Goal: Transaction & Acquisition: Purchase product/service

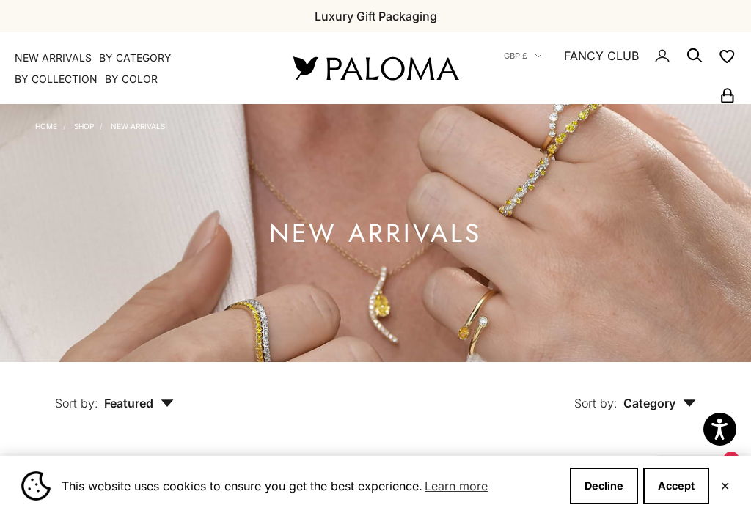
click at [596, 496] on button "Decline" at bounding box center [604, 486] width 68 height 37
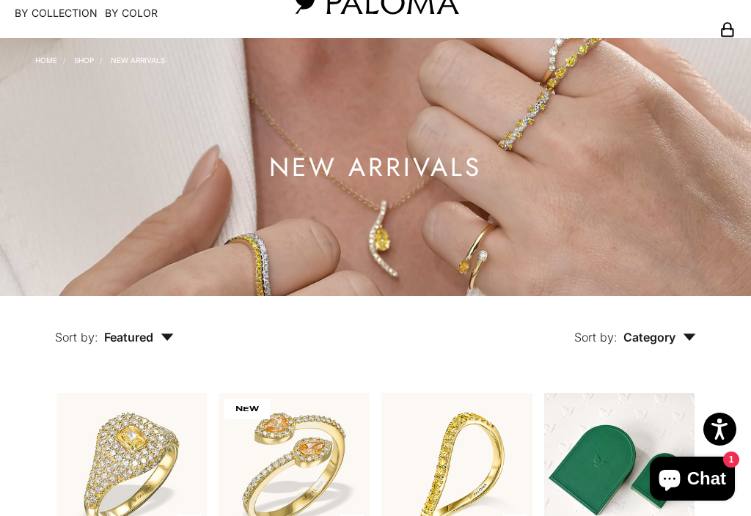
scroll to position [63, 0]
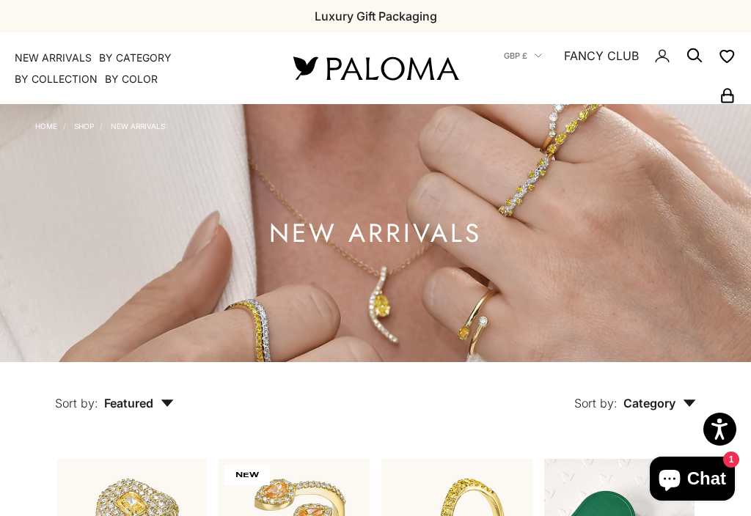
click at [68, 73] on summary "By Collection" at bounding box center [56, 79] width 83 height 15
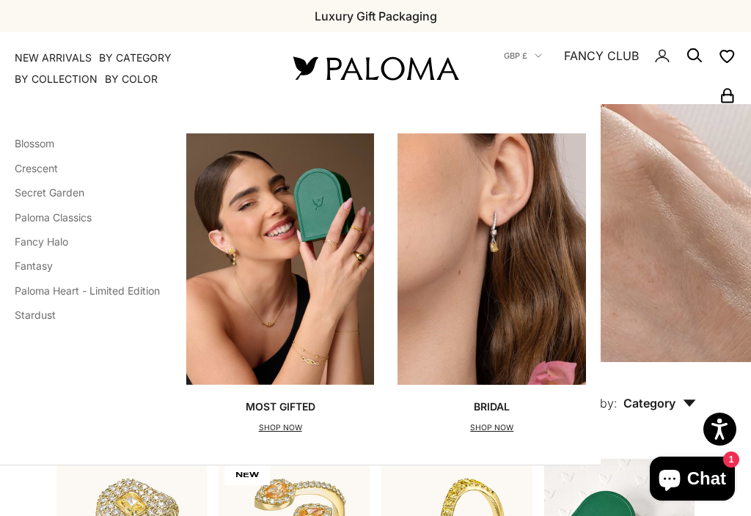
click at [26, 218] on link "Paloma Classics" at bounding box center [53, 217] width 77 height 12
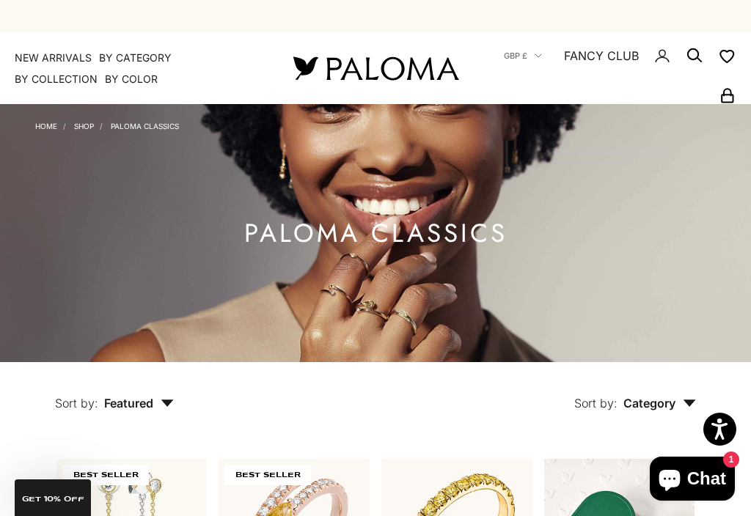
click at [71, 56] on link "NEW ARRIVALS" at bounding box center [53, 58] width 77 height 15
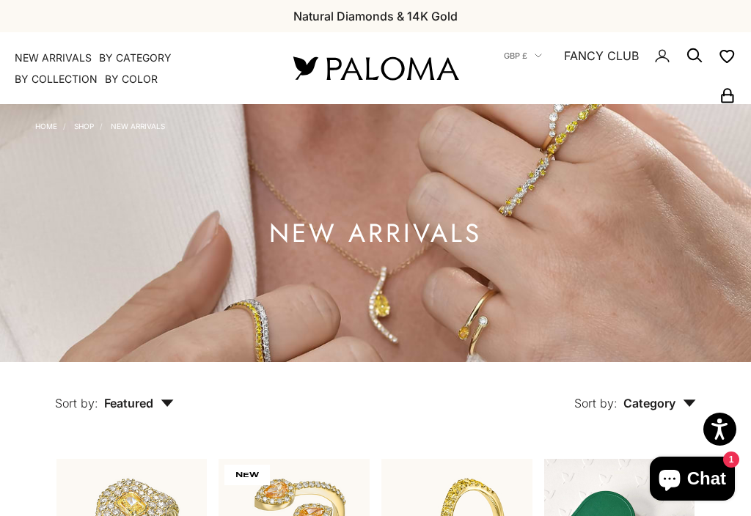
click at [73, 55] on link "NEW ARRIVALS" at bounding box center [53, 58] width 77 height 15
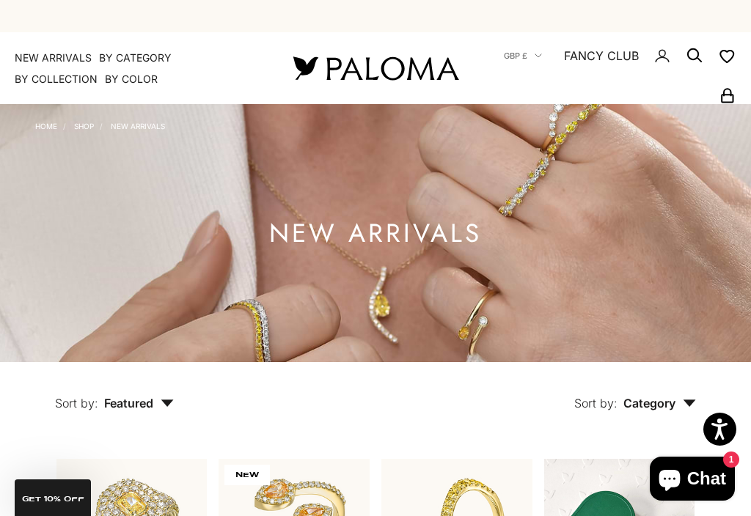
click at [150, 400] on span "Featured" at bounding box center [139, 403] width 70 height 15
click at [54, 76] on summary "By Collection" at bounding box center [56, 79] width 83 height 15
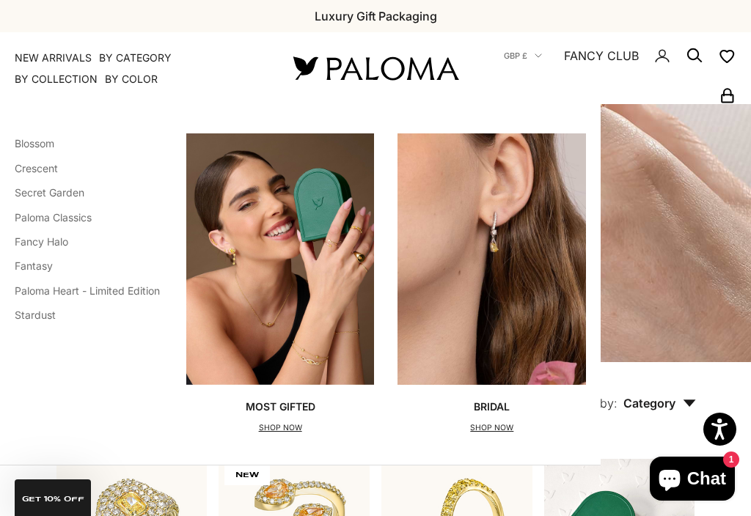
click at [30, 141] on link "Blossom" at bounding box center [35, 143] width 40 height 12
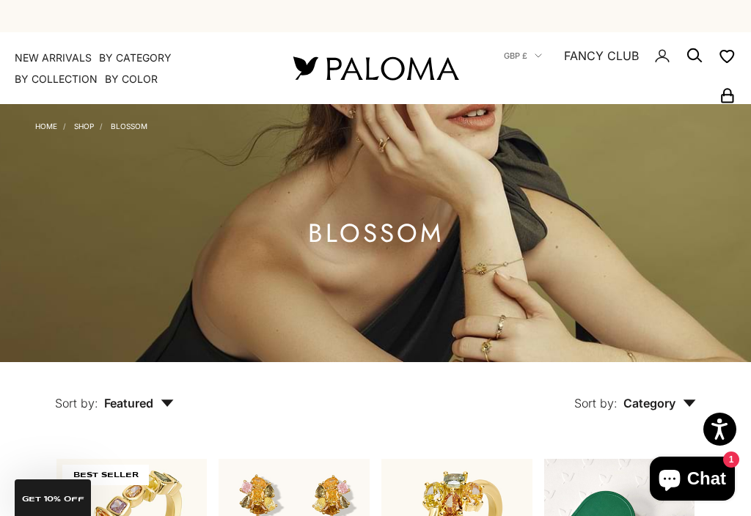
click at [37, 83] on summary "By Collection" at bounding box center [56, 79] width 83 height 15
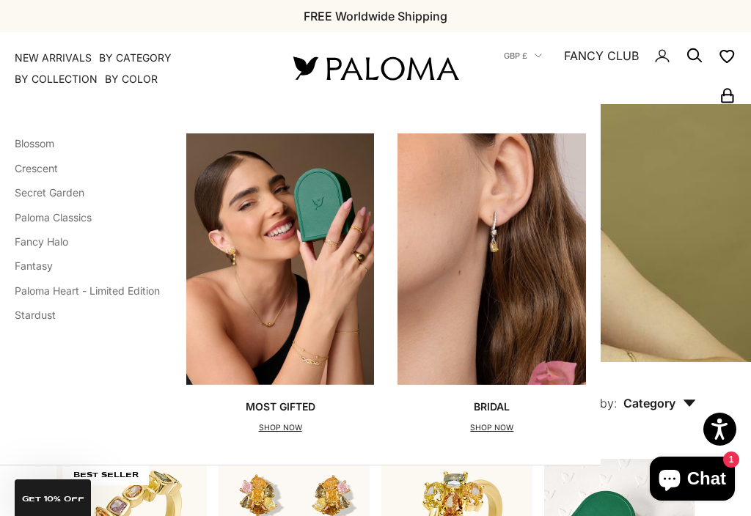
click at [43, 170] on link "Crescent" at bounding box center [36, 168] width 43 height 12
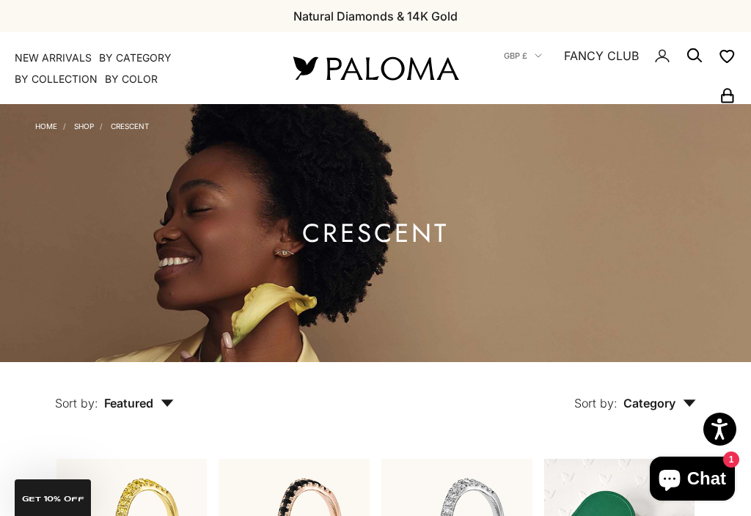
click at [88, 130] on link "Shop" at bounding box center [84, 126] width 20 height 9
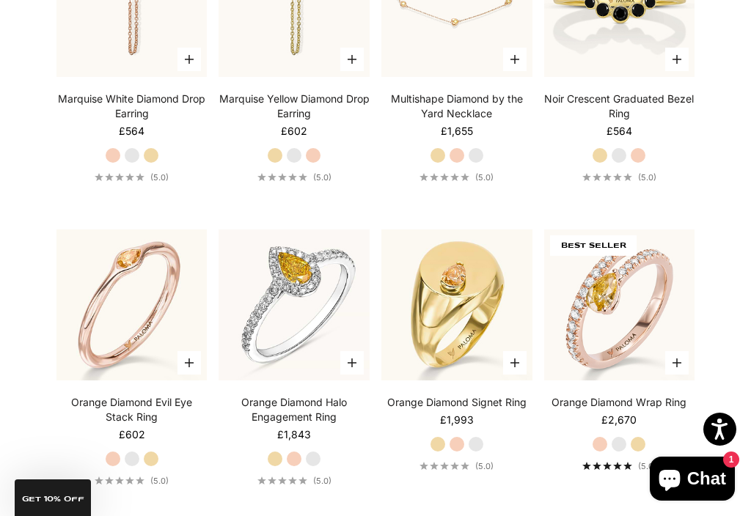
scroll to position [6444, 0]
